Goal: Find specific page/section: Find specific page/section

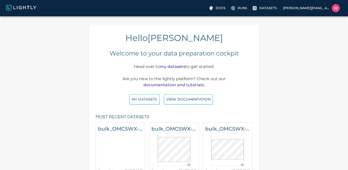
click at [284, 53] on div "Hello William Maio Welcome to your data preparation cockpit Head over to my dat…" at bounding box center [174, 102] width 340 height 157
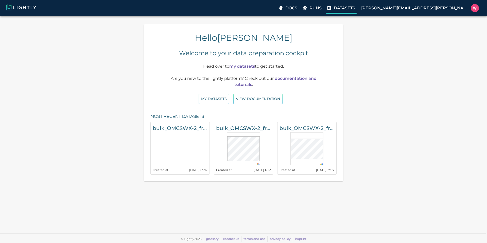
click at [352, 8] on p "Datasets" at bounding box center [344, 8] width 21 height 6
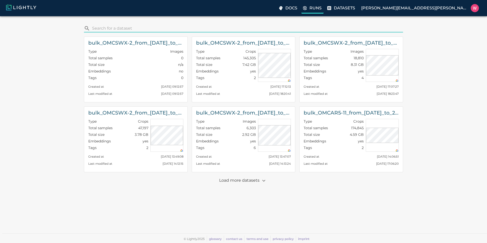
click at [322, 8] on p "Runs" at bounding box center [316, 8] width 12 height 6
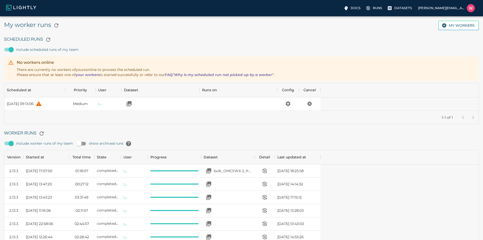
scroll to position [340, 312]
